Goal: Task Accomplishment & Management: Manage account settings

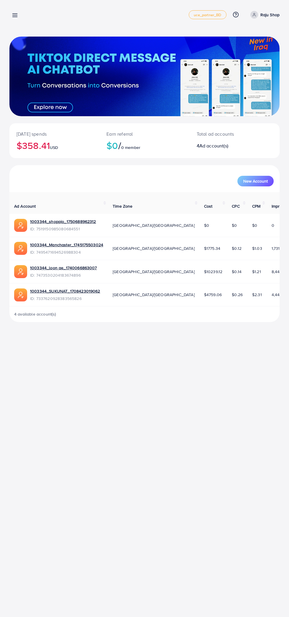
click at [15, 17] on line at bounding box center [15, 17] width 5 height 0
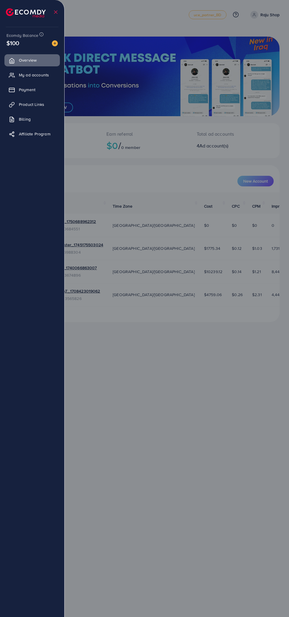
click at [42, 77] on span "My ad accounts" at bounding box center [34, 75] width 30 height 6
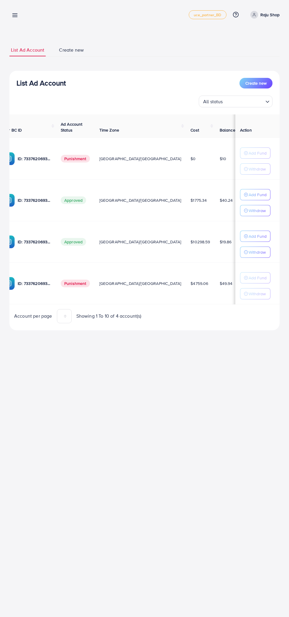
scroll to position [0, 71]
click at [15, 17] on line at bounding box center [15, 17] width 5 height 0
